Goal: Task Accomplishment & Management: Manage account settings

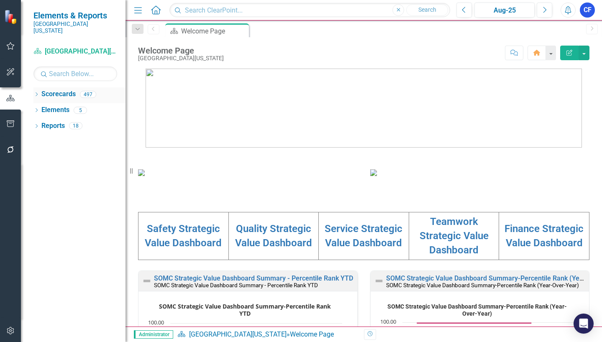
click at [36, 93] on icon "Dropdown" at bounding box center [36, 95] width 6 height 5
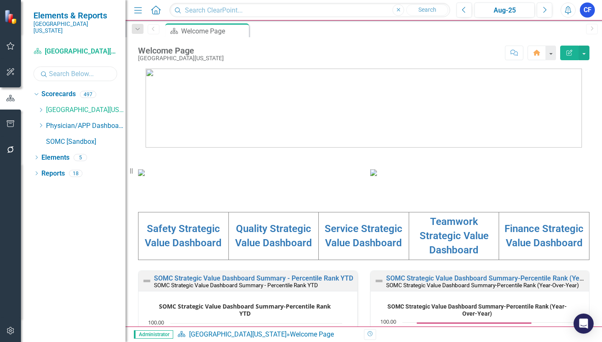
click at [60, 68] on input "text" at bounding box center [75, 73] width 84 height 15
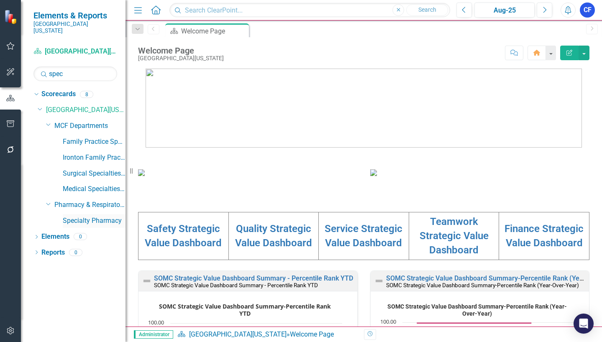
click at [104, 216] on link "Specialty Pharmacy" at bounding box center [94, 221] width 63 height 10
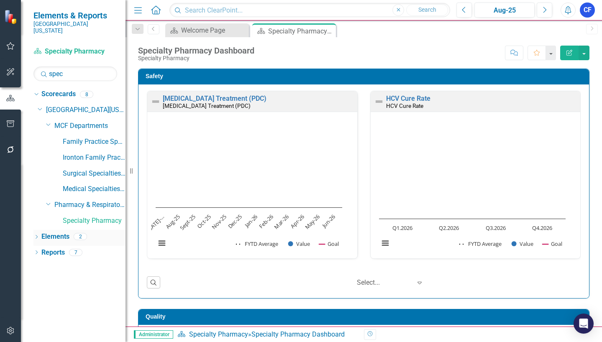
click at [64, 232] on link "Elements" at bounding box center [55, 237] width 28 height 10
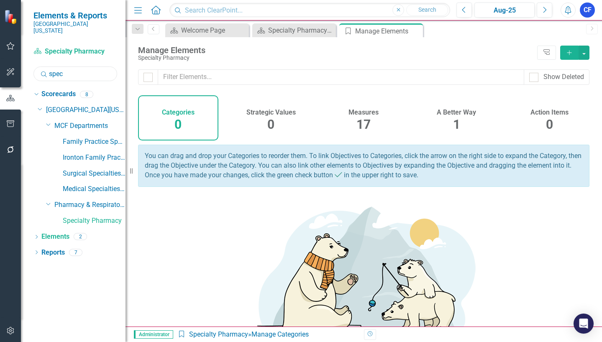
drag, startPoint x: 67, startPoint y: 67, endPoint x: 49, endPoint y: 66, distance: 18.4
click at [49, 66] on input "spec" at bounding box center [75, 73] width 84 height 15
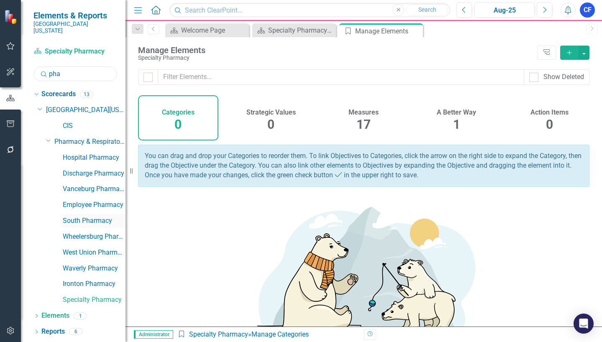
type input "pha"
click at [93, 216] on link "South Pharmacy" at bounding box center [94, 221] width 63 height 10
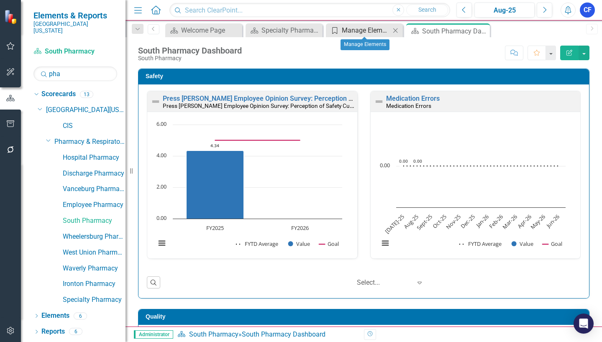
click at [348, 30] on div "Manage Elements" at bounding box center [366, 30] width 49 height 10
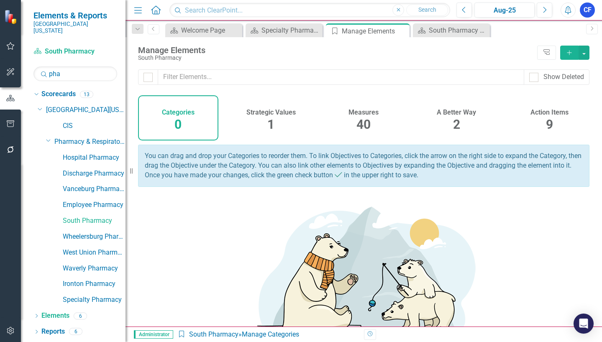
click at [544, 114] on h4 "Action Items" at bounding box center [549, 113] width 38 height 8
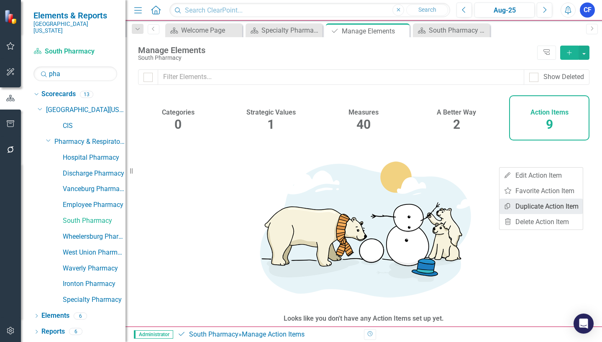
click at [559, 207] on link "Copy Duplicate Action Item" at bounding box center [540, 206] width 83 height 15
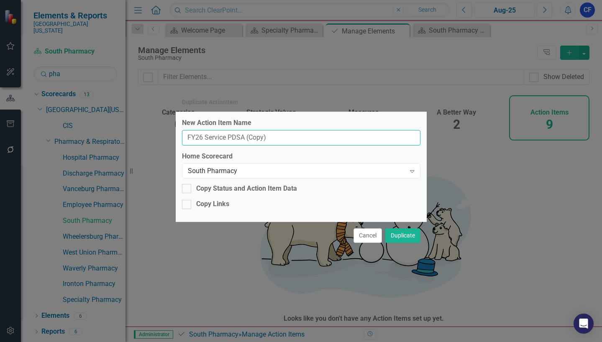
drag, startPoint x: 274, startPoint y: 138, endPoint x: 245, endPoint y: 141, distance: 28.1
click at [245, 138] on input "FY26 Service PDSA (Copy)" at bounding box center [301, 137] width 238 height 15
type input "FY26 Service PDSA"
click at [414, 170] on icon "Expand" at bounding box center [412, 171] width 8 height 7
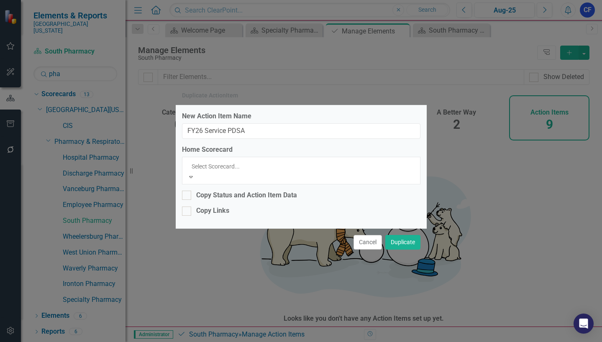
scroll to position [1868, 0]
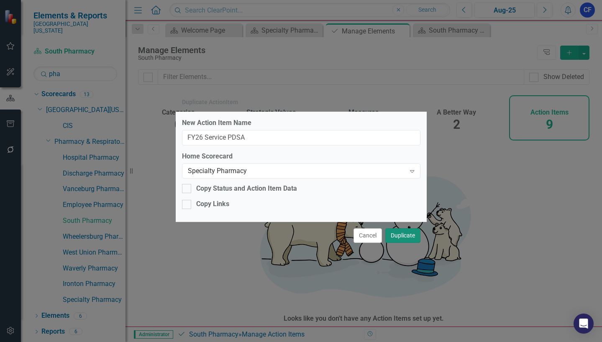
click at [405, 236] on button "Duplicate" at bounding box center [402, 235] width 35 height 15
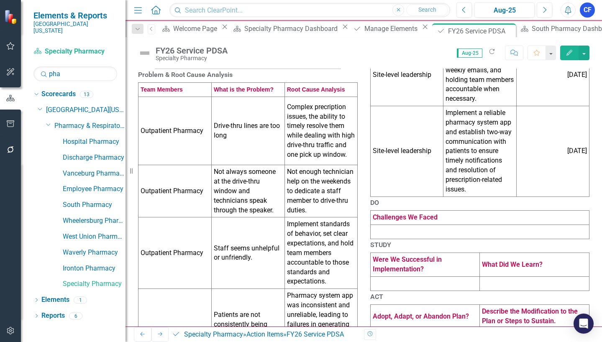
scroll to position [209, 0]
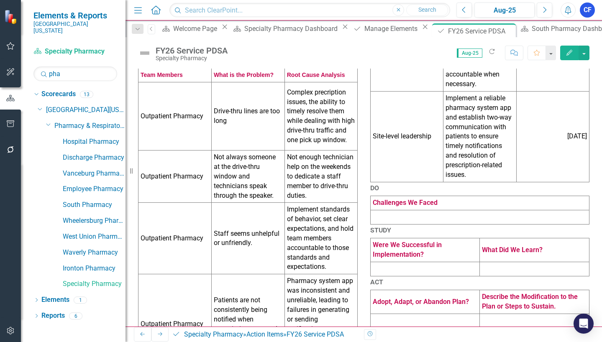
click at [178, 135] on td "Outpatient Pharmacy" at bounding box center [174, 116] width 73 height 68
click at [183, 135] on td "Outpatient Pharmacy" at bounding box center [174, 116] width 73 height 68
click at [182, 135] on td "Outpatient Pharmacy" at bounding box center [174, 116] width 73 height 68
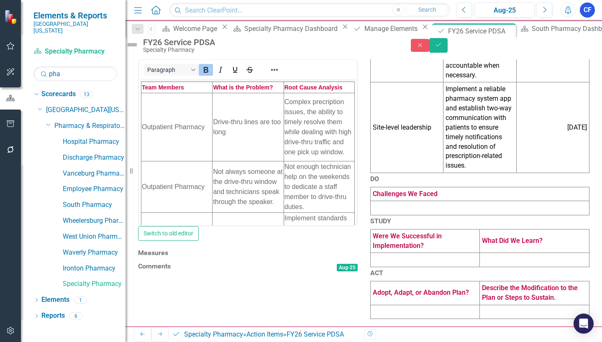
scroll to position [0, 0]
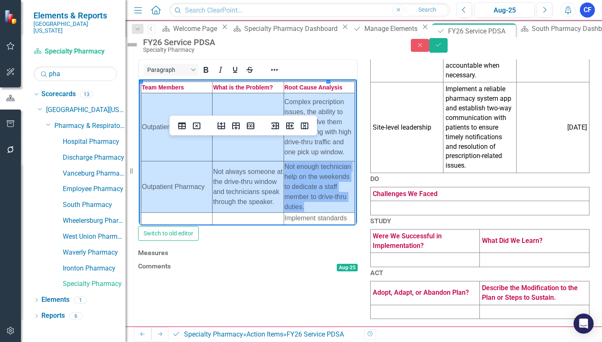
drag, startPoint x: 170, startPoint y: 109, endPoint x: 314, endPoint y: 216, distance: 179.3
click at [314, 216] on tbody "Team Members What is the Problem? Root Cause Analysis Outpatient Pharmacy Drive…" at bounding box center [247, 229] width 213 height 294
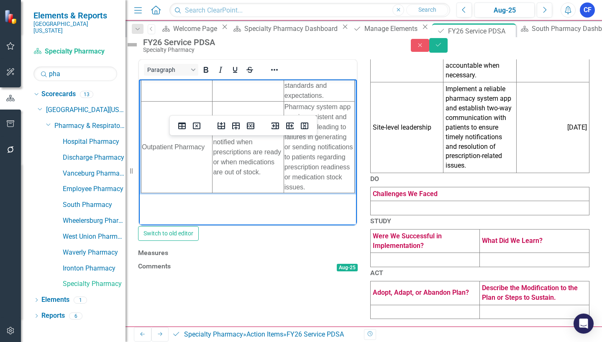
scroll to position [216, 0]
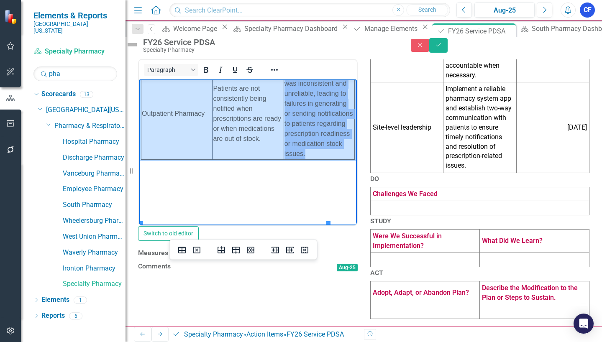
drag, startPoint x: 169, startPoint y: 178, endPoint x: 284, endPoint y: 176, distance: 115.9
click at [284, 159] on tr "Outpatient Pharmacy Patients are not consistently being notified when prescript…" at bounding box center [247, 114] width 213 height 92
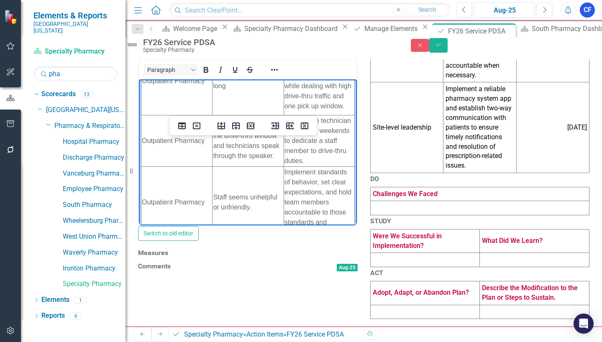
scroll to position [0, 0]
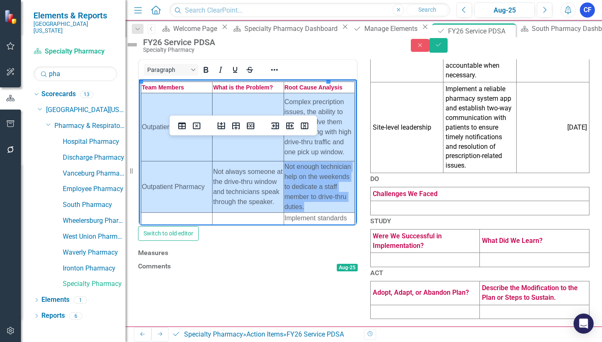
drag, startPoint x: 159, startPoint y: 122, endPoint x: 294, endPoint y: 175, distance: 146.1
click at [294, 175] on tbody "Team Members What is the Problem? Root Cause Analysis Outpatient Pharmacy Drive…" at bounding box center [247, 229] width 213 height 294
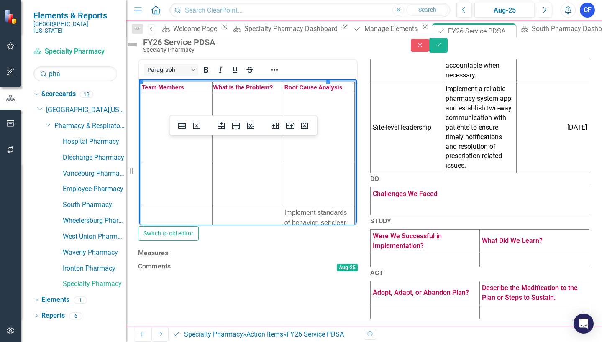
click at [184, 129] on td "Rich Text Area. Press ALT-0 for help." at bounding box center [176, 127] width 71 height 68
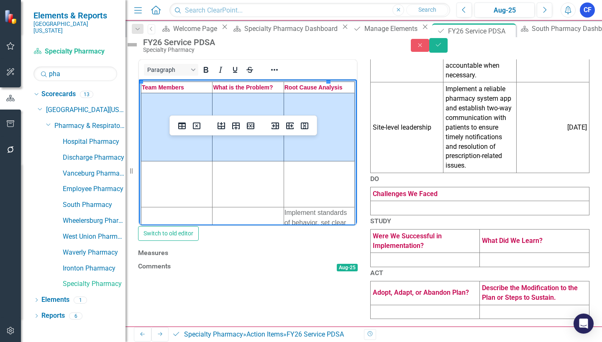
drag, startPoint x: 179, startPoint y: 131, endPoint x: 285, endPoint y: 127, distance: 105.5
click at [285, 127] on tr "Rich Text Area. Press ALT-0 for help." at bounding box center [247, 127] width 213 height 68
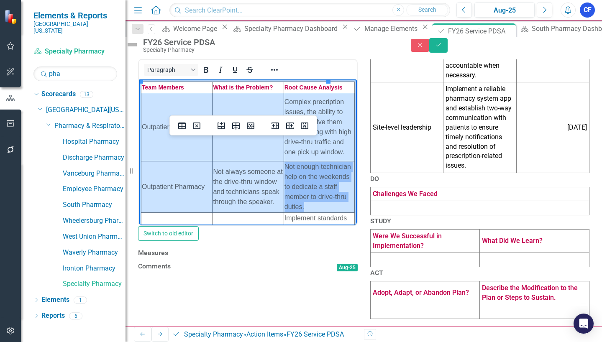
drag, startPoint x: 166, startPoint y: 122, endPoint x: 292, endPoint y: 182, distance: 139.2
click at [292, 182] on tbody "Team Members What is the Problem? Root Cause Analysis Outpatient Pharmacy Drive…" at bounding box center [247, 229] width 213 height 294
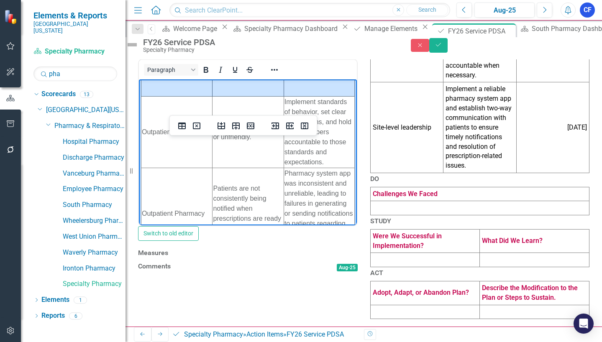
scroll to position [125, 0]
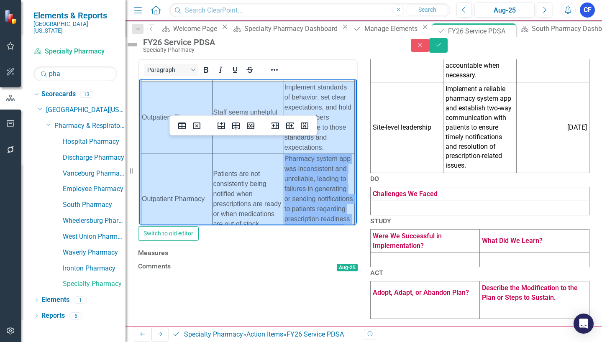
drag, startPoint x: 189, startPoint y: 131, endPoint x: 283, endPoint y: 185, distance: 108.3
click at [283, 185] on tbody "Team Members What is the Problem? Root Cause Analysis Outpatient Pharmacy Staff…" at bounding box center [247, 100] width 213 height 289
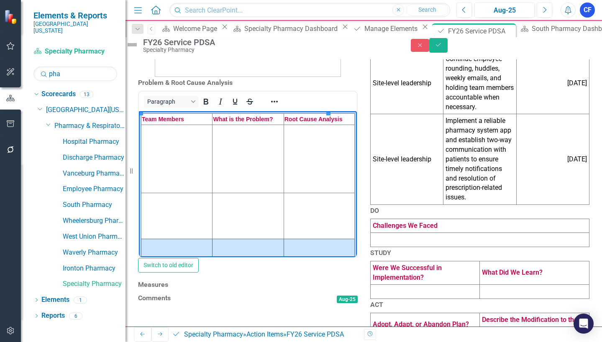
scroll to position [164, 0]
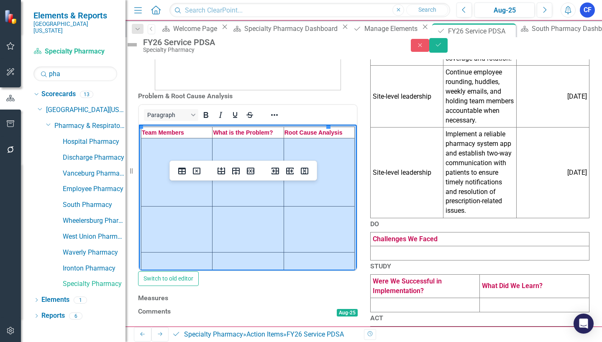
drag, startPoint x: 190, startPoint y: 158, endPoint x: 313, endPoint y: 257, distance: 158.0
click at [312, 258] on tbody "Team Members What is the Problem? Root Cause Analysis" at bounding box center [247, 256] width 213 height 258
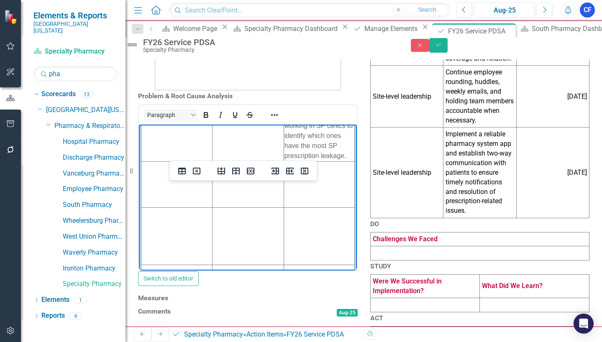
scroll to position [209, 0]
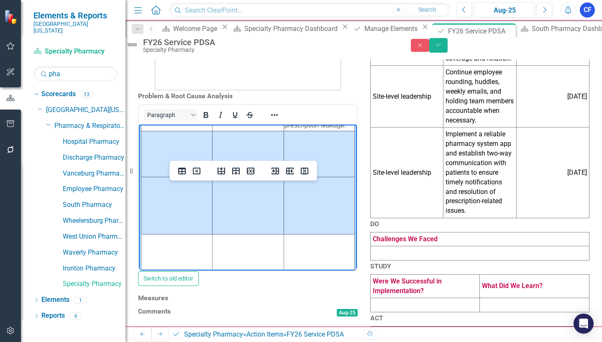
drag, startPoint x: 186, startPoint y: 202, endPoint x: 284, endPoint y: 246, distance: 108.2
click at [284, 246] on tbody "Team Members What is the Problem? Root Cause Analysis Specialty Pharmacy Team "…" at bounding box center [247, 113] width 213 height 391
drag, startPoint x: 285, startPoint y: 246, endPoint x: 223, endPoint y: 199, distance: 78.2
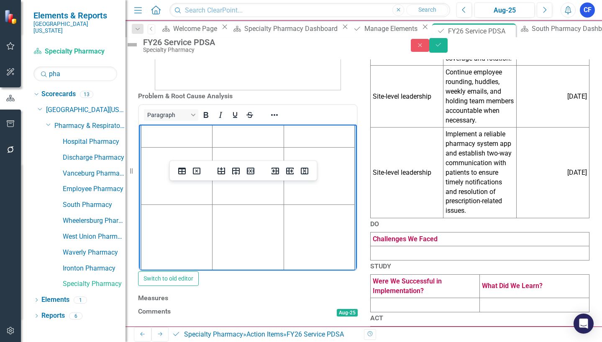
scroll to position [300, 0]
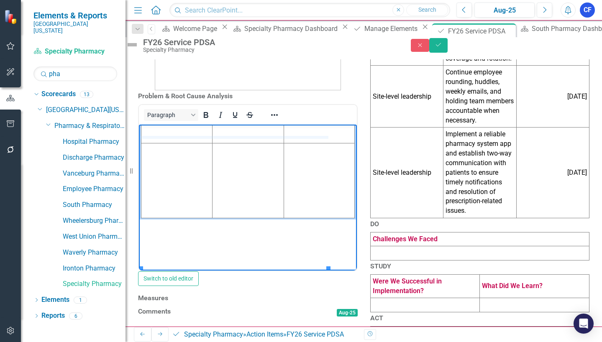
drag, startPoint x: 299, startPoint y: 192, endPoint x: 299, endPoint y: 138, distance: 54.4
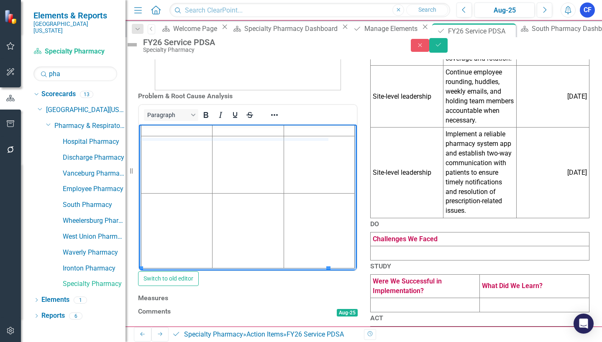
drag, startPoint x: 300, startPoint y: 194, endPoint x: 301, endPoint y: 142, distance: 51.9
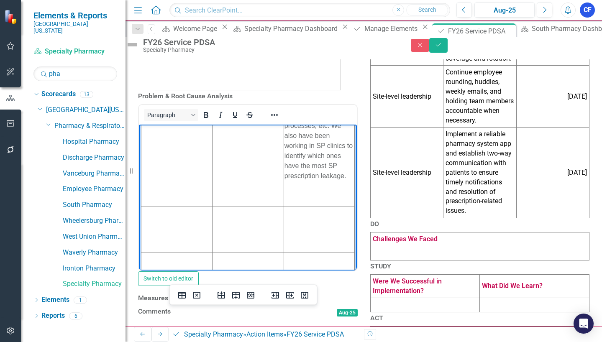
scroll to position [174, 0]
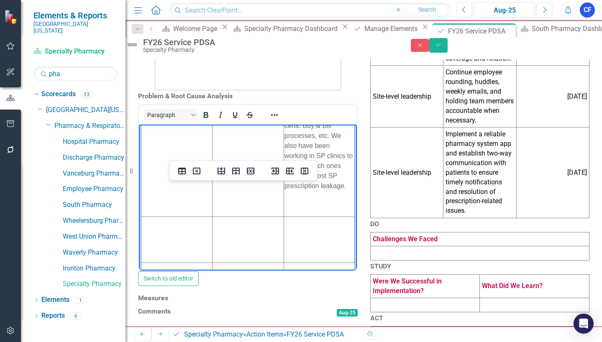
click at [221, 253] on td "Rich Text Area. Press ALT-0 for help." at bounding box center [247, 240] width 71 height 46
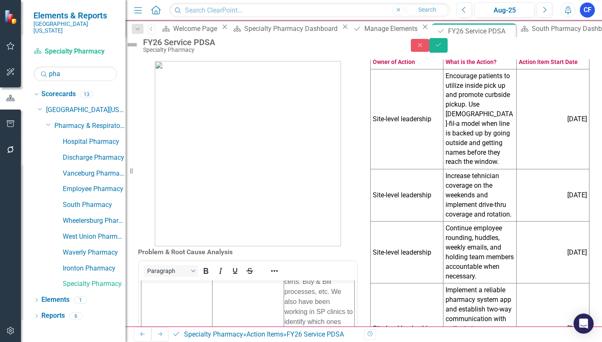
scroll to position [0, 0]
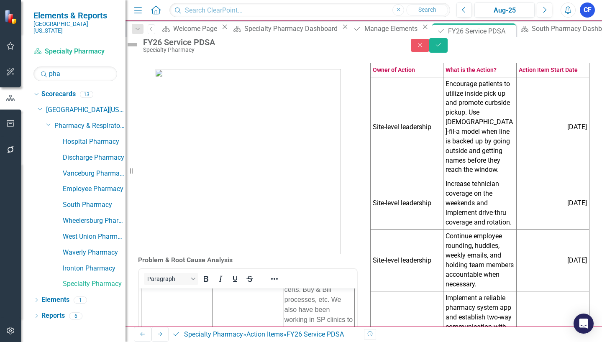
click at [416, 147] on td "Site-level leadership" at bounding box center [406, 127] width 73 height 100
click at [424, 137] on td "Site-level leadership" at bounding box center [406, 127] width 73 height 100
click at [424, 136] on td "Site-level leadership" at bounding box center [406, 127] width 73 height 100
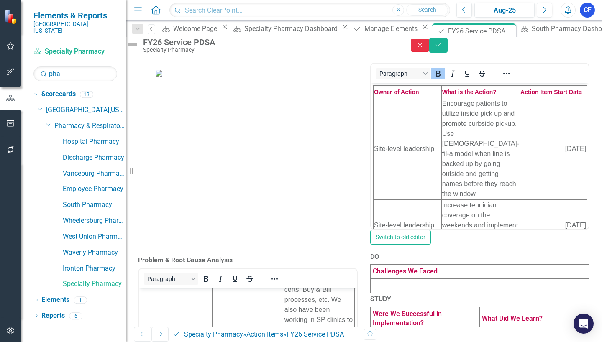
click at [424, 48] on icon "Close" at bounding box center [420, 45] width 8 height 6
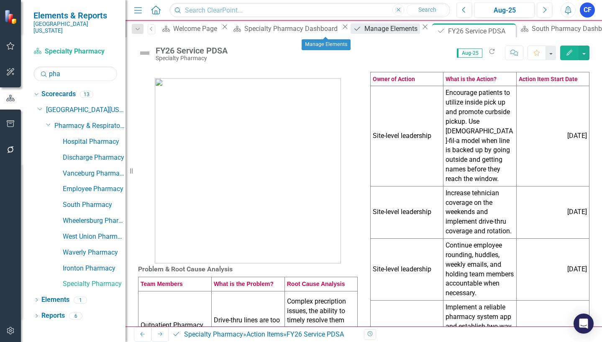
click at [364, 33] on div "Manage Elements" at bounding box center [392, 28] width 56 height 10
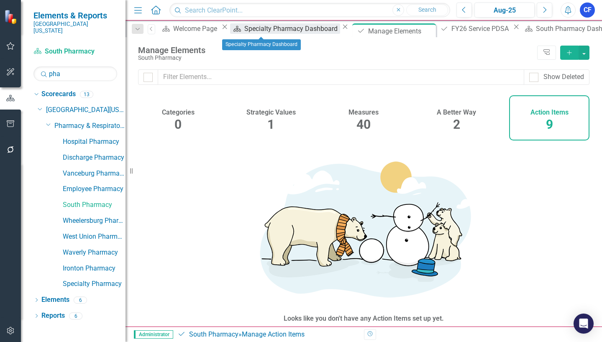
click at [266, 32] on div "Specialty Pharmacy Dashboard" at bounding box center [292, 28] width 96 height 10
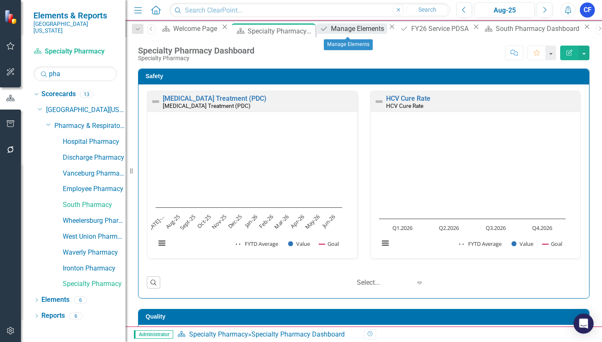
click at [353, 33] on div "Manage Elements" at bounding box center [359, 28] width 56 height 10
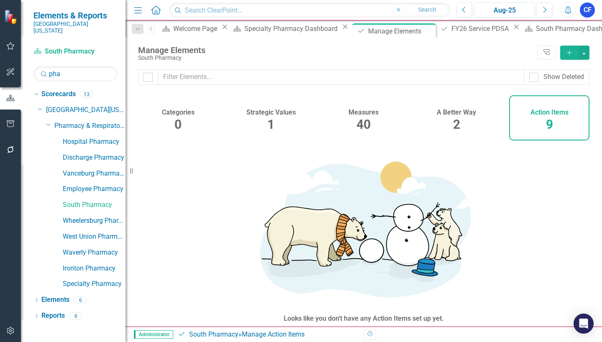
checkbox input "false"
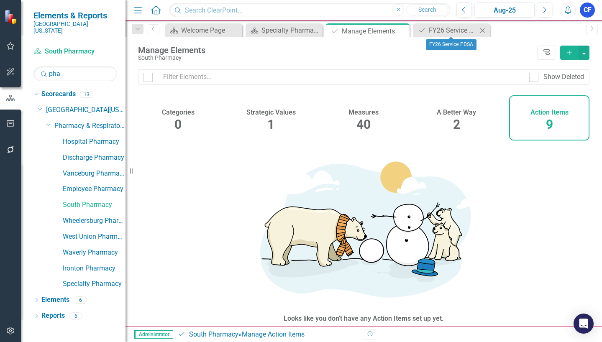
click at [483, 30] on icon at bounding box center [482, 30] width 5 height 5
click at [371, 35] on div "Manage Elements" at bounding box center [377, 31] width 45 height 10
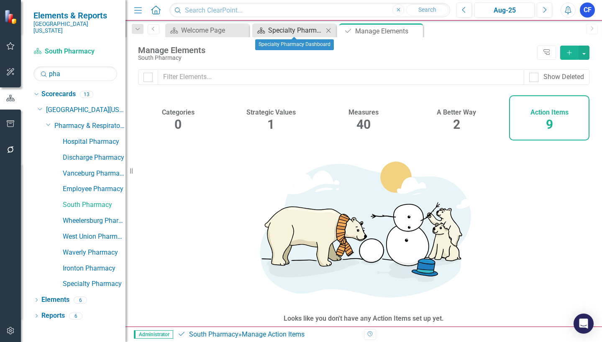
click at [315, 30] on div "Specialty Pharmacy Dashboard" at bounding box center [295, 30] width 55 height 10
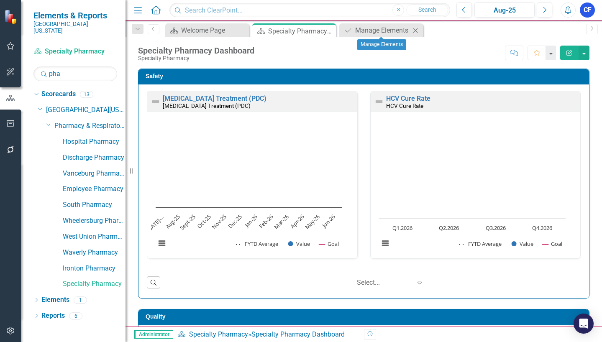
click at [416, 28] on icon "Close" at bounding box center [415, 30] width 8 height 7
click at [57, 295] on link "Elements" at bounding box center [55, 300] width 28 height 10
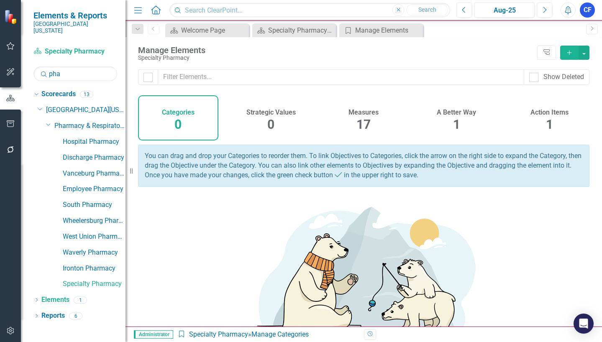
click at [545, 111] on h4 "Action Items" at bounding box center [549, 113] width 38 height 8
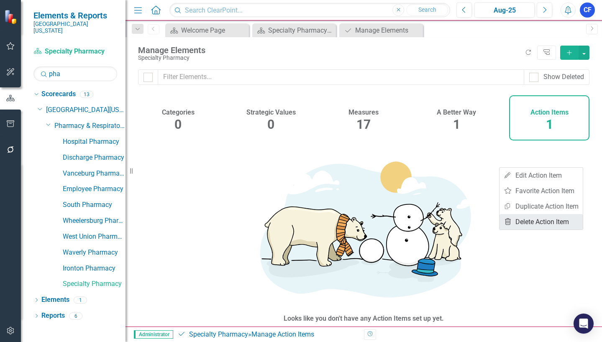
click at [552, 222] on link "Trash Delete Action Item" at bounding box center [540, 221] width 83 height 15
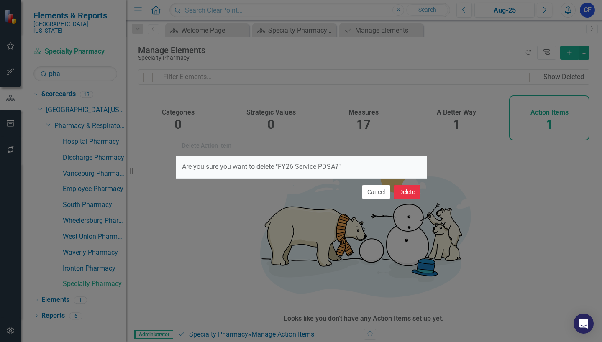
click at [407, 195] on button "Delete" at bounding box center [407, 192] width 27 height 15
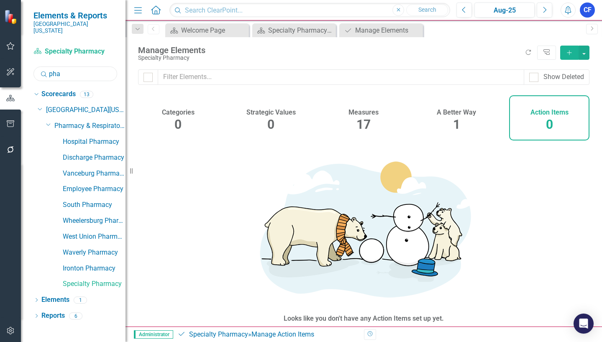
drag, startPoint x: 65, startPoint y: 66, endPoint x: 45, endPoint y: 67, distance: 20.1
click at [45, 67] on div "Search pha" at bounding box center [75, 73] width 84 height 15
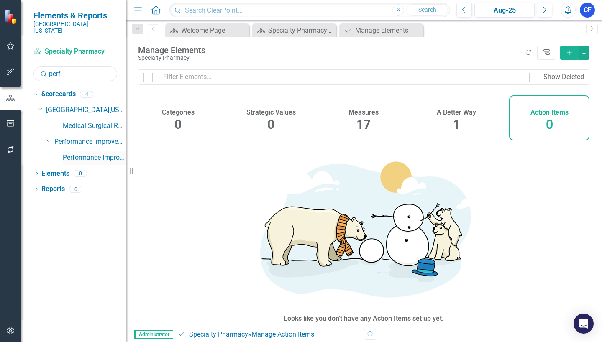
type input "perf"
click at [105, 153] on link "Performance Improvement" at bounding box center [94, 158] width 63 height 10
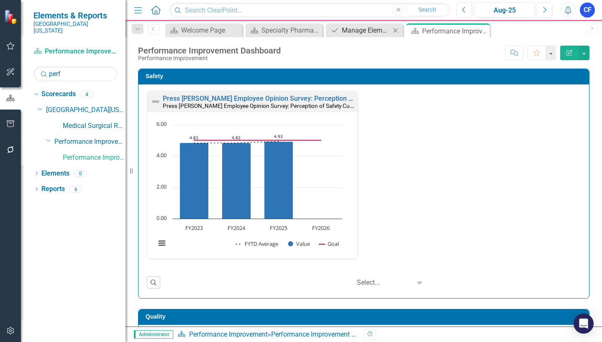
click at [365, 29] on div "Manage Elements" at bounding box center [366, 30] width 49 height 10
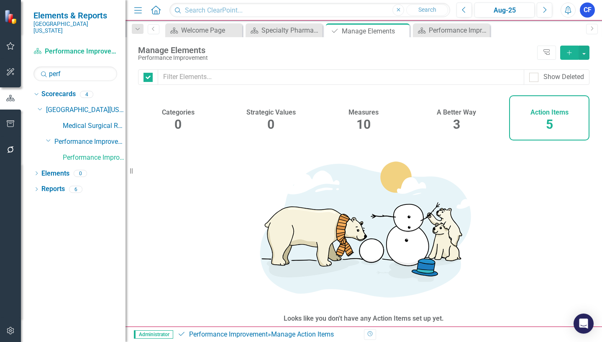
checkbox input "false"
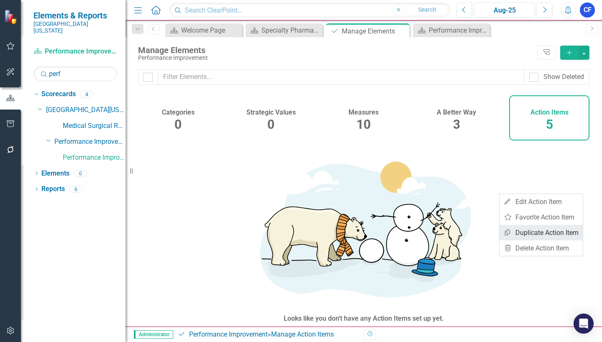
click at [561, 231] on link "Copy Duplicate Action Item" at bounding box center [540, 232] width 83 height 15
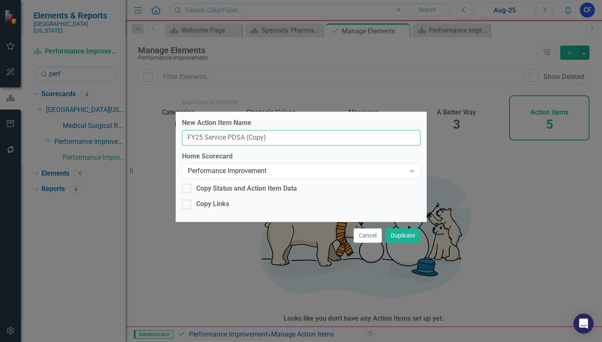
drag, startPoint x: 272, startPoint y: 137, endPoint x: 245, endPoint y: 140, distance: 27.3
click at [245, 140] on input "FY25 Service PDSA (Copy)" at bounding box center [301, 137] width 238 height 15
click at [203, 138] on input "FY25 Service PDSA" at bounding box center [301, 137] width 238 height 15
type input "FY26 Service PDSA"
click at [410, 169] on icon "Expand" at bounding box center [412, 171] width 8 height 7
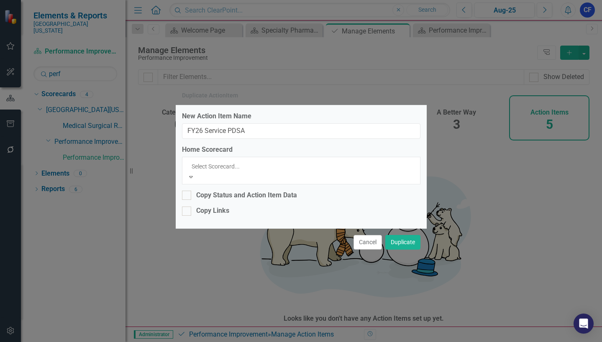
scroll to position [1884, 0]
drag, startPoint x: 252, startPoint y: 276, endPoint x: 256, endPoint y: 273, distance: 5.0
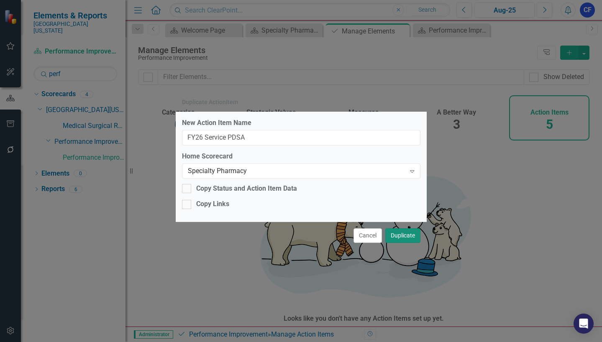
click at [406, 234] on button "Duplicate" at bounding box center [402, 235] width 35 height 15
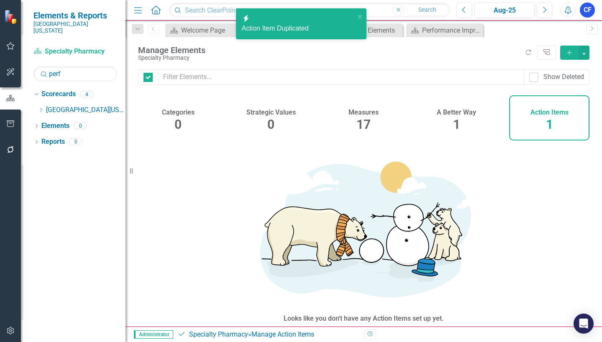
checkbox input "false"
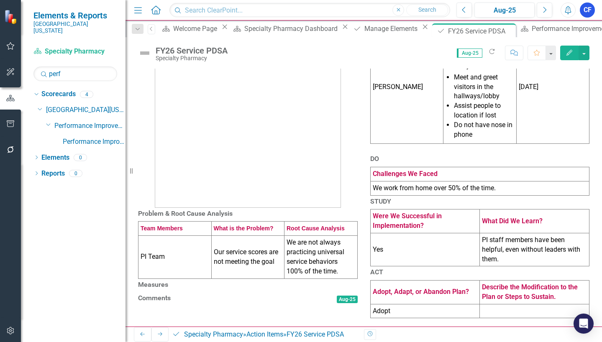
scroll to position [125, 0]
click at [175, 236] on td "PI Team" at bounding box center [174, 257] width 73 height 43
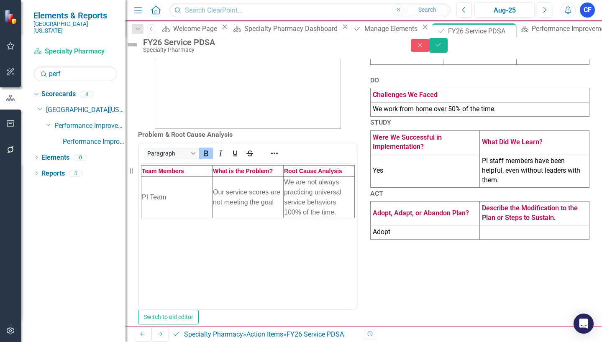
scroll to position [0, 0]
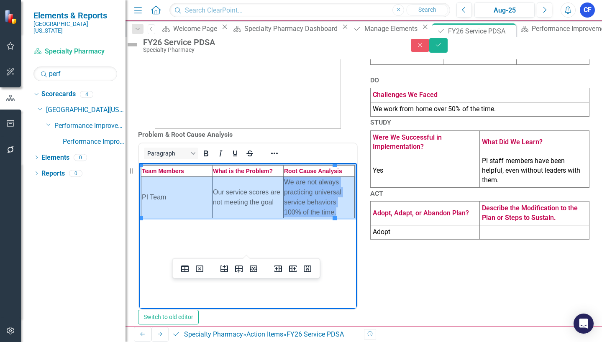
drag, startPoint x: 170, startPoint y: 195, endPoint x: 291, endPoint y: 189, distance: 121.0
click at [291, 189] on tr "PI Team Our service scores are not meeting the goal We are not always practicin…" at bounding box center [247, 196] width 213 height 41
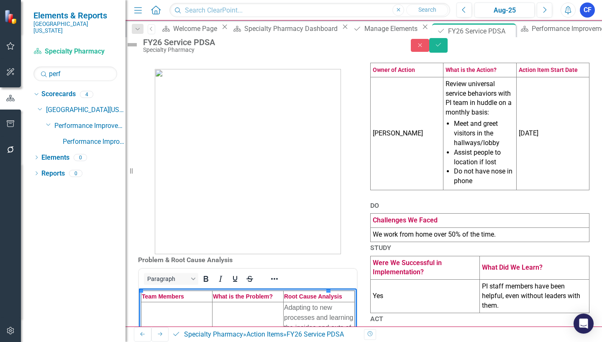
click at [400, 167] on td "[PERSON_NAME]" at bounding box center [406, 133] width 73 height 113
click at [400, 166] on td "[PERSON_NAME]" at bounding box center [406, 133] width 73 height 113
click at [404, 153] on td "[PERSON_NAME]" at bounding box center [406, 133] width 73 height 113
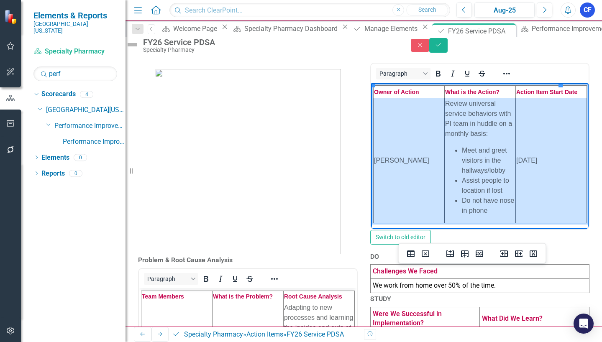
drag, startPoint x: 419, startPoint y: 150, endPoint x: 515, endPoint y: 151, distance: 96.2
click at [515, 151] on tr "[PERSON_NAME] Review universal service behaviors with PI team in huddle on a mo…" at bounding box center [479, 160] width 213 height 125
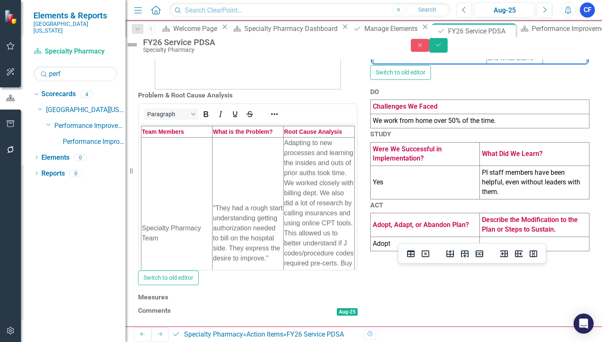
scroll to position [209, 0]
click at [449, 128] on td "We work from home over 50% of the time." at bounding box center [479, 121] width 219 height 14
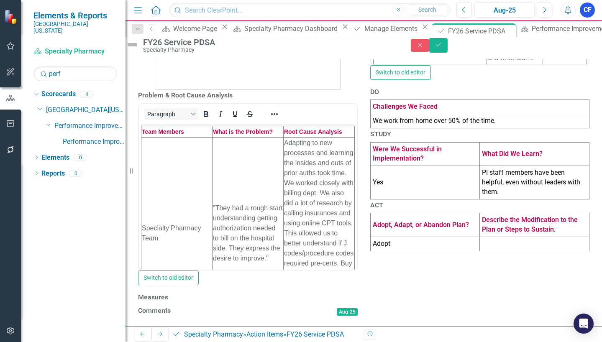
click at [449, 128] on td "We work from home over 50% of the time." at bounding box center [479, 121] width 219 height 14
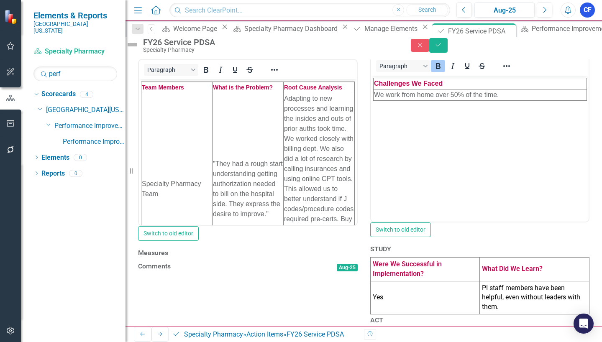
scroll to position [0, 0]
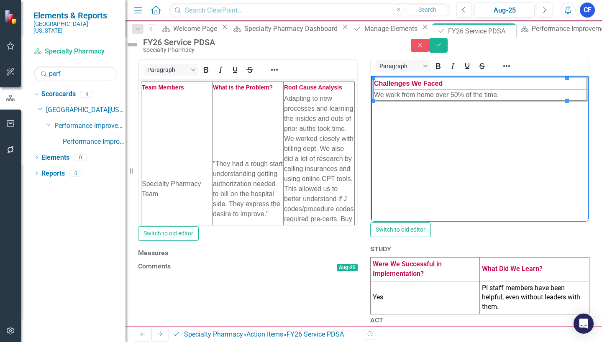
click at [501, 97] on td "We work from home over 50% of the time." at bounding box center [479, 95] width 213 height 11
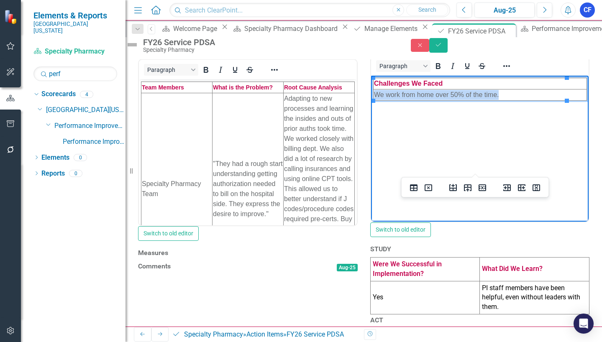
drag, startPoint x: 502, startPoint y: 94, endPoint x: 374, endPoint y: 96, distance: 128.4
click at [374, 96] on td "We work from home over 50% of the time." at bounding box center [479, 95] width 213 height 11
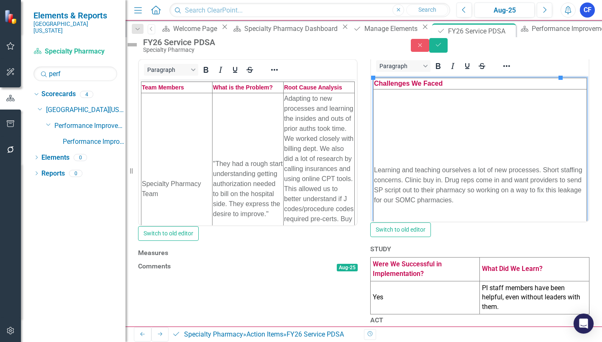
click at [590, 191] on div "Problem & Root Cause Analysis <table style="border-collapse: collapse; width: 1…" at bounding box center [363, 107] width 476 height 535
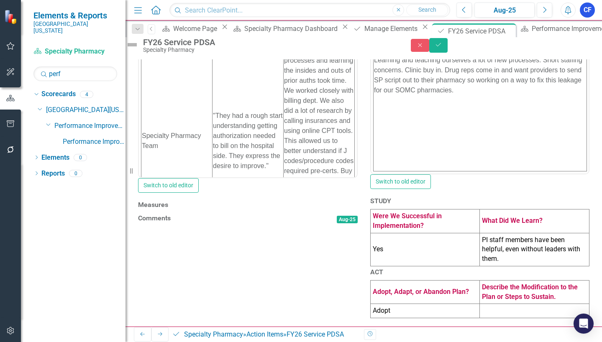
scroll to position [376, 0]
click at [395, 233] on td "Yes" at bounding box center [425, 249] width 110 height 33
click at [394, 233] on td "Yes" at bounding box center [425, 249] width 110 height 33
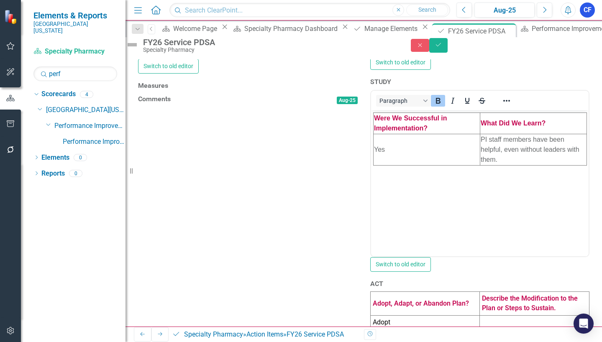
scroll to position [0, 0]
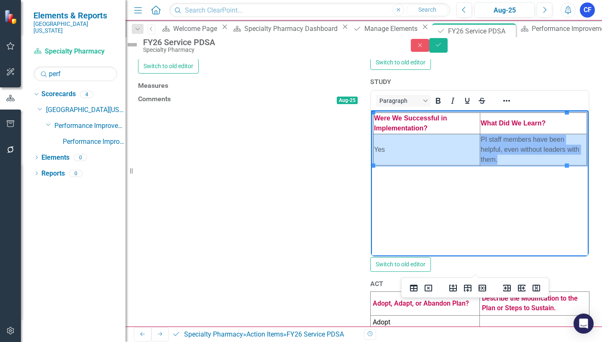
drag, startPoint x: 397, startPoint y: 148, endPoint x: 498, endPoint y: 146, distance: 101.2
click at [498, 146] on tr "Yes PI staff members have been helpful, even without leaders with them." at bounding box center [479, 149] width 213 height 31
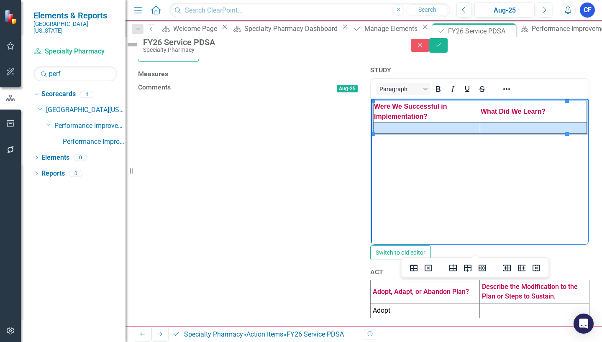
scroll to position [532, 0]
click at [396, 304] on td "Adopt" at bounding box center [425, 311] width 110 height 14
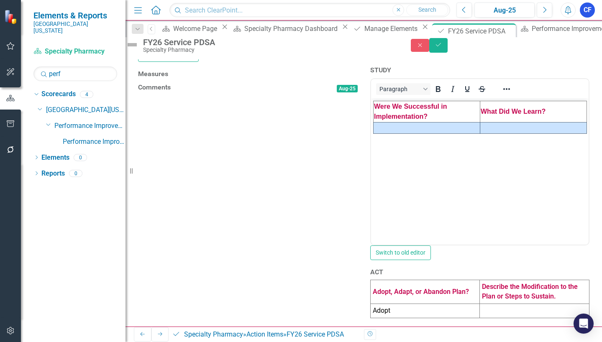
click at [396, 304] on td "Adopt" at bounding box center [425, 311] width 110 height 14
click at [391, 304] on td "Adopt" at bounding box center [425, 311] width 110 height 14
click at [395, 304] on td "Adopt" at bounding box center [425, 311] width 110 height 14
click at [391, 304] on td "Adopt" at bounding box center [425, 311] width 110 height 14
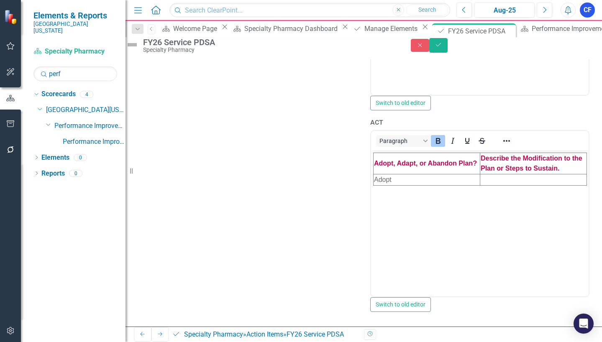
scroll to position [616, 0]
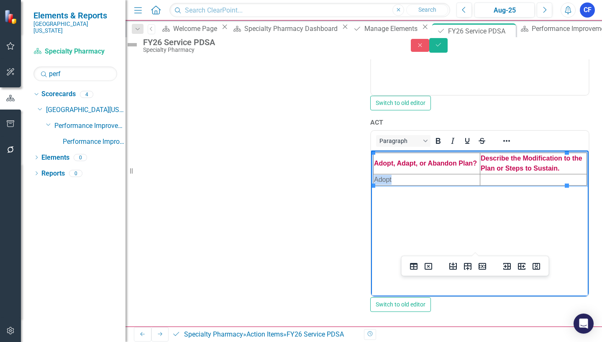
drag, startPoint x: 392, startPoint y: 181, endPoint x: 375, endPoint y: 182, distance: 16.8
click at [375, 182] on td "Adopt" at bounding box center [426, 179] width 107 height 11
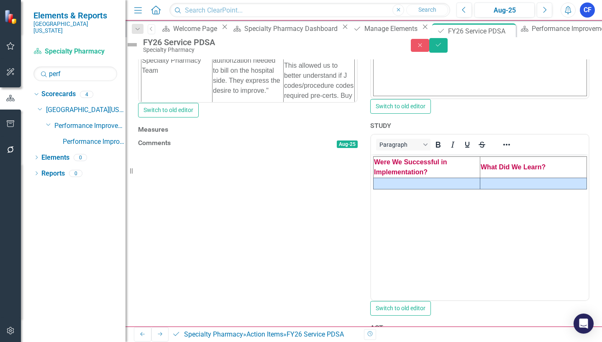
scroll to position [323, 0]
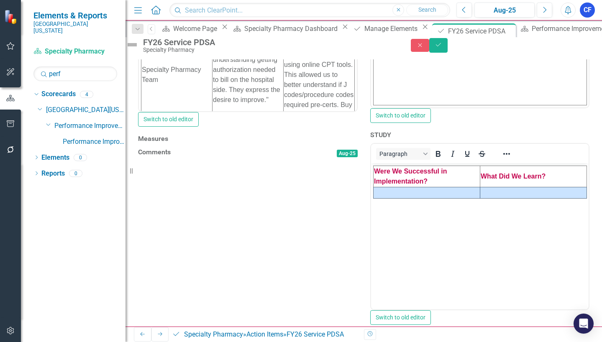
drag, startPoint x: 338, startPoint y: 198, endPoint x: 335, endPoint y: 196, distance: 4.3
click at [338, 143] on h3 "Measures" at bounding box center [248, 139] width 220 height 8
click at [335, 143] on h3 "Measures" at bounding box center [248, 139] width 220 height 8
click at [311, 143] on h3 "Measures" at bounding box center [248, 139] width 220 height 8
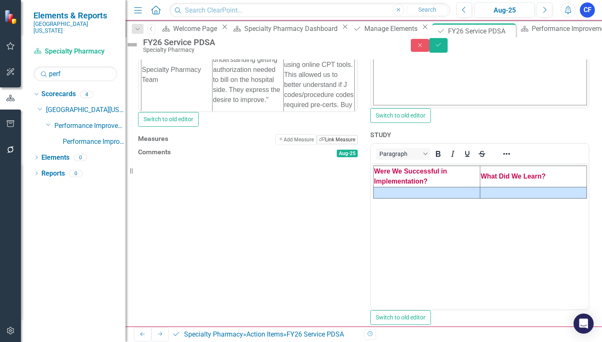
click at [332, 144] on button "Link Tag Link Measure" at bounding box center [337, 139] width 41 height 9
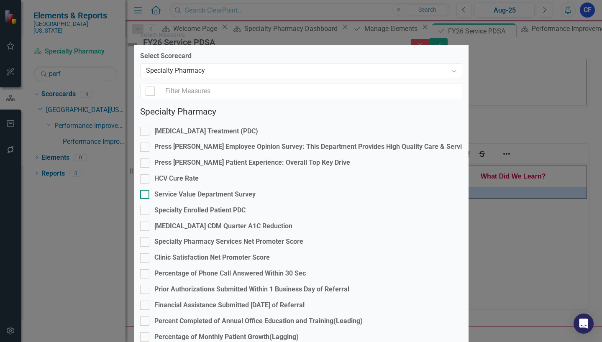
click at [146, 191] on input "Service Value Department Survey" at bounding box center [142, 192] width 5 height 5
checkbox input "true"
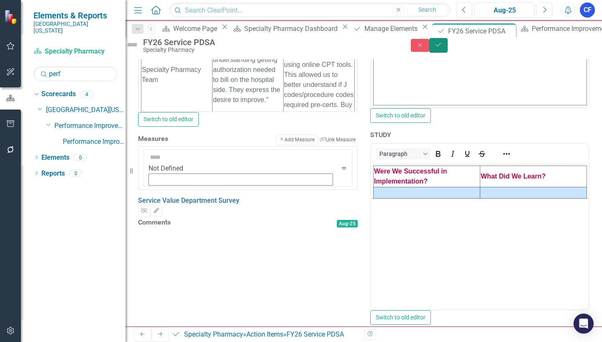
click at [442, 48] on icon "Save" at bounding box center [439, 45] width 8 height 6
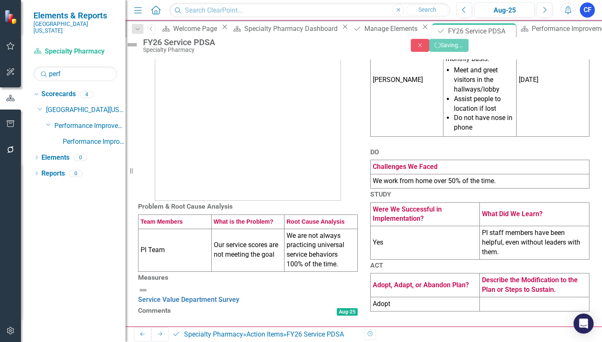
scroll to position [161, 0]
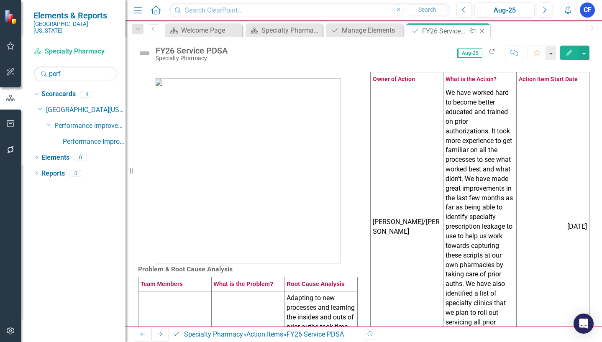
click at [481, 32] on icon "Close" at bounding box center [482, 31] width 8 height 7
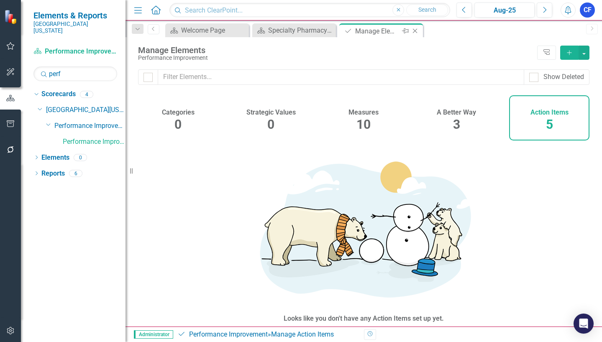
click at [414, 29] on icon "Close" at bounding box center [415, 31] width 8 height 7
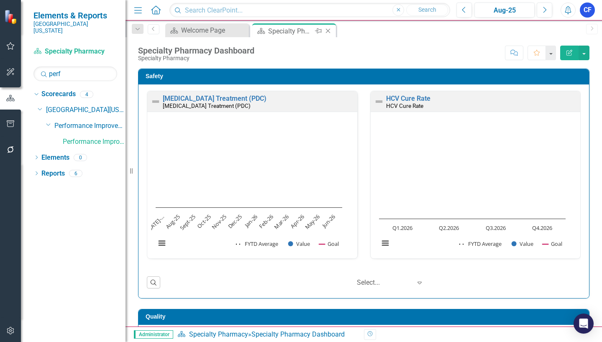
click at [290, 32] on div "Specialty Pharmacy Dashboard" at bounding box center [290, 31] width 45 height 10
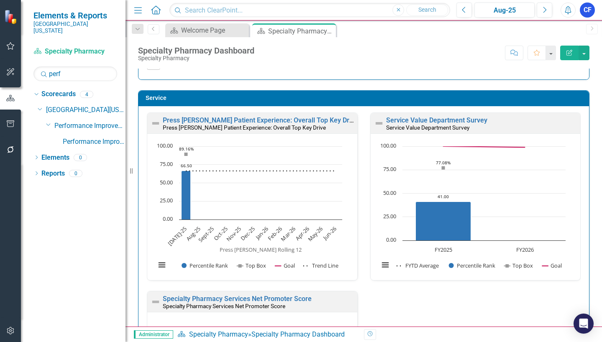
scroll to position [460, 0]
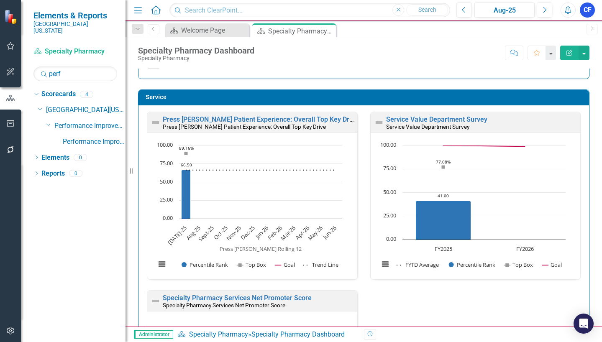
click at [468, 116] on div "Service Value Department Survey Service Value Department Survey" at bounding box center [476, 122] width 210 height 20
click at [467, 118] on link "Service Value Department Survey" at bounding box center [436, 119] width 101 height 8
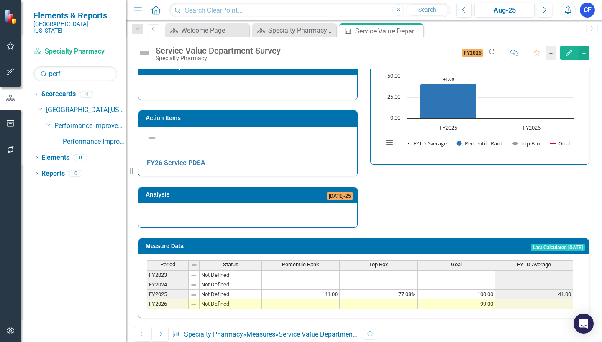
scroll to position [289, 0]
click at [205, 159] on link "FY26 Service PDSA" at bounding box center [176, 163] width 59 height 8
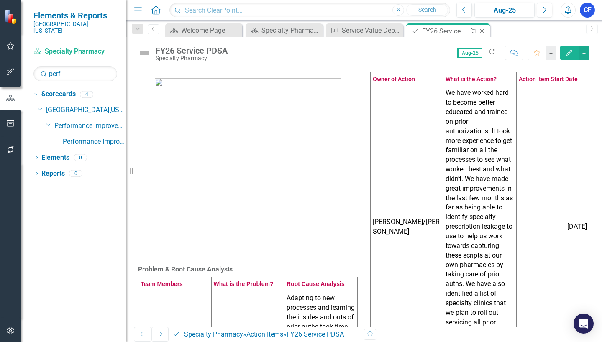
click at [482, 31] on icon "Close" at bounding box center [482, 31] width 8 height 7
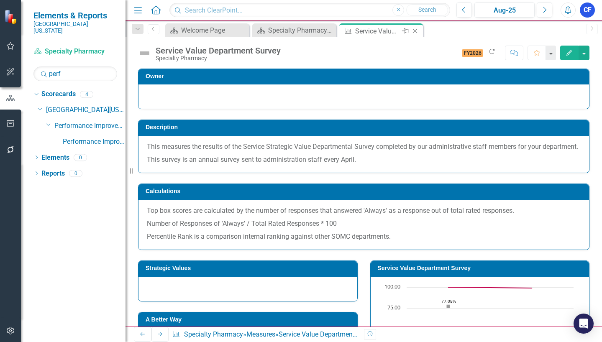
click at [417, 33] on icon at bounding box center [415, 31] width 5 height 5
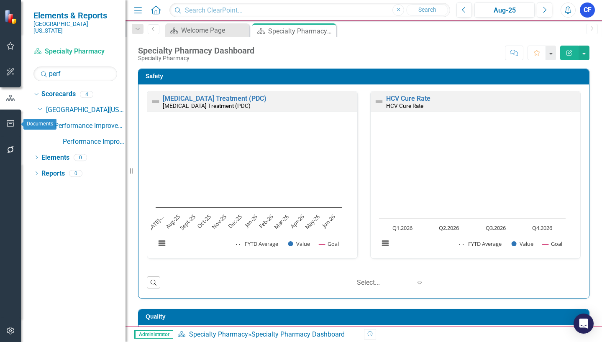
click at [11, 120] on icon "button" at bounding box center [10, 123] width 9 height 7
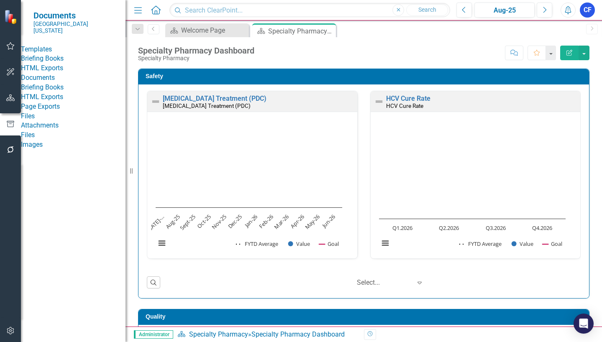
click at [69, 73] on link "HTML Exports" at bounding box center [73, 69] width 105 height 10
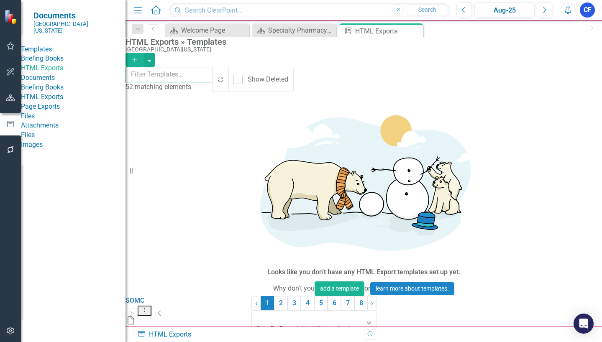
click at [192, 73] on input "text" at bounding box center [168, 74] width 87 height 15
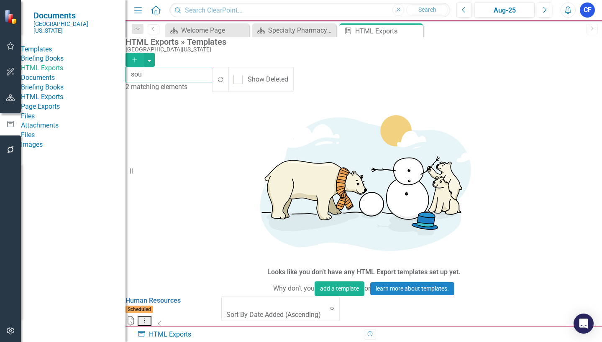
type input "sou"
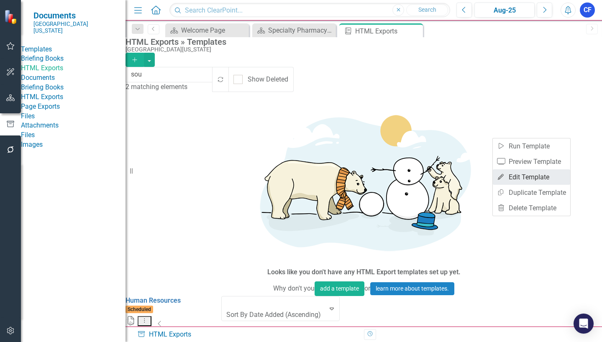
click at [543, 176] on link "Edit Edit Template" at bounding box center [531, 176] width 77 height 15
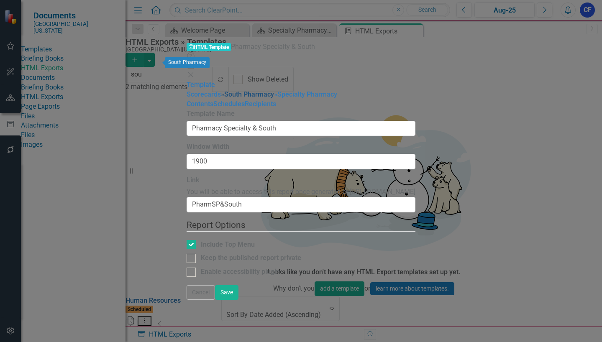
click at [221, 90] on link "» South Pharmacy" at bounding box center [247, 94] width 53 height 8
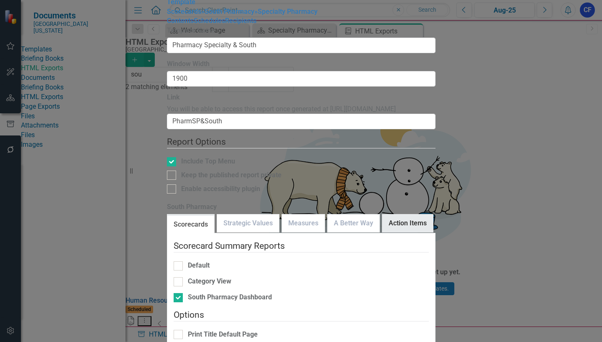
click at [404, 215] on link "Action Items" at bounding box center [407, 224] width 51 height 18
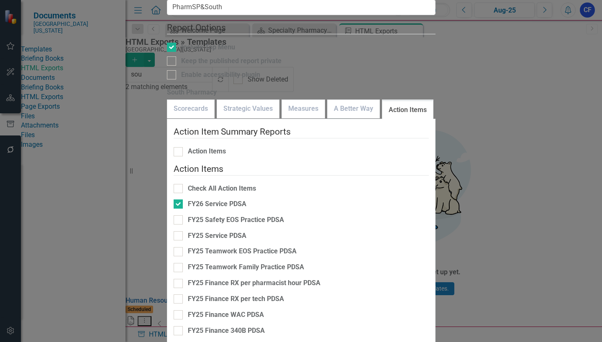
checkbox input "true"
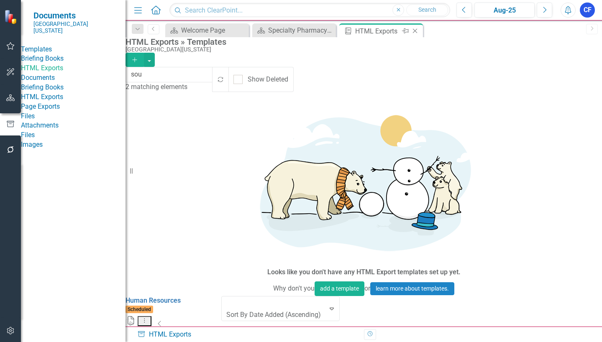
click at [414, 30] on icon "Close" at bounding box center [415, 31] width 8 height 7
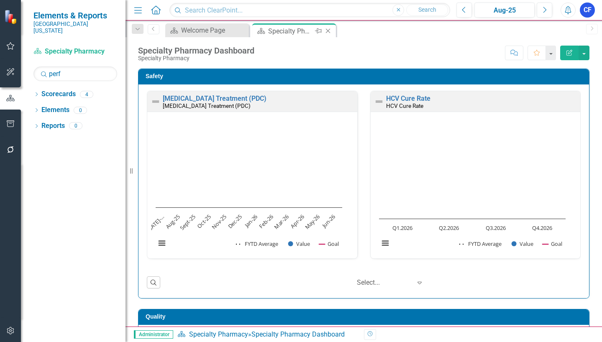
click at [329, 30] on icon "Close" at bounding box center [328, 31] width 8 height 7
